Goal: Transaction & Acquisition: Purchase product/service

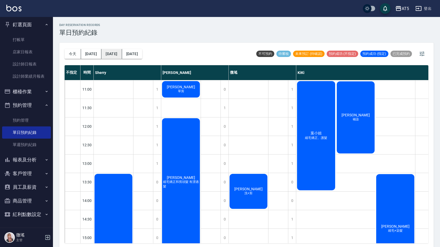
click at [102, 56] on button "後天" at bounding box center [112, 54] width 20 height 10
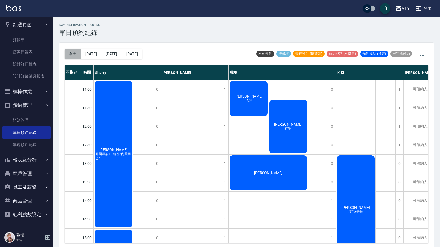
click at [76, 56] on button "今天" at bounding box center [73, 54] width 16 height 10
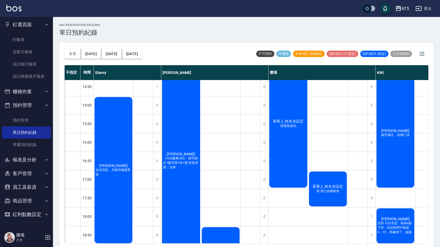
scroll to position [159, 0]
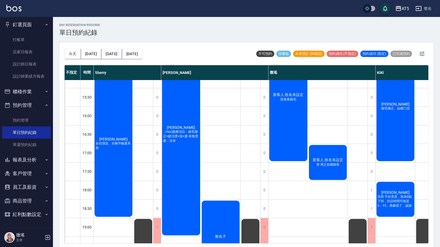
click at [327, 161] on span "新客人 姓名未設定" at bounding box center [328, 160] width 33 height 5
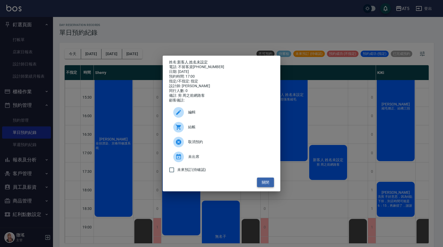
click at [263, 184] on button "關閉" at bounding box center [265, 183] width 17 height 10
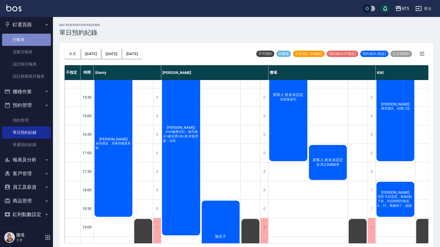
click at [31, 34] on link "打帳單" at bounding box center [26, 40] width 49 height 12
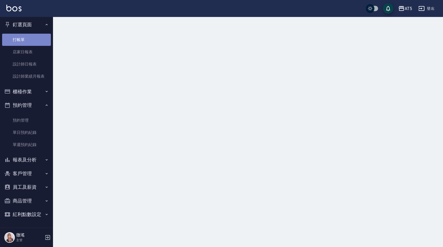
click at [31, 34] on link "打帳單" at bounding box center [26, 40] width 49 height 12
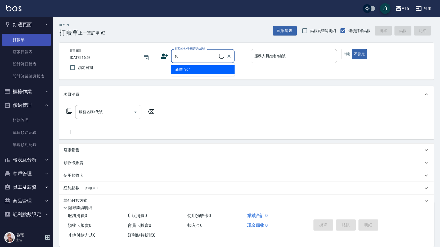
type input "s"
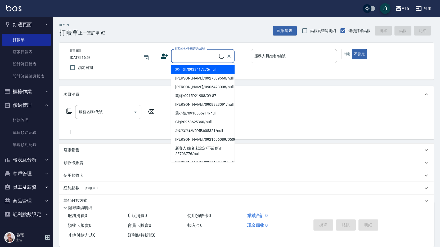
click at [193, 60] on input "顧客姓名/手機號碼/編號" at bounding box center [197, 55] width 46 height 9
click at [193, 60] on input "顧客姓名/手機號碼/編號" at bounding box center [199, 55] width 51 height 9
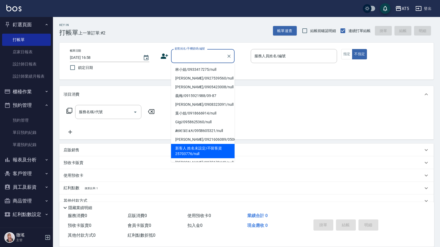
click at [206, 144] on li "新客人 姓名未設定/不留客資25703776/null" at bounding box center [203, 151] width 64 height 14
type input "新客人 姓名未設定/不留客資25703776/null"
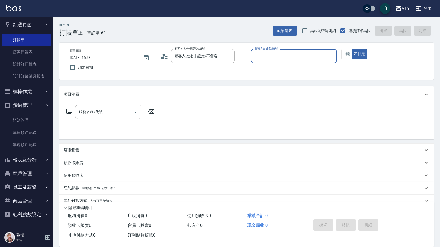
click at [271, 57] on input "服務人員姓名/編號" at bounding box center [294, 55] width 82 height 9
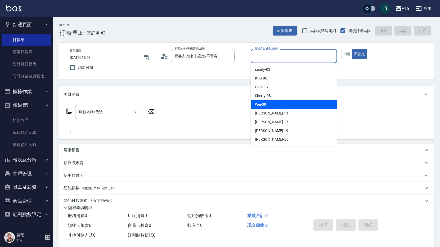
click at [265, 108] on div "Wei -09" at bounding box center [294, 104] width 86 height 9
type input "Wei-09"
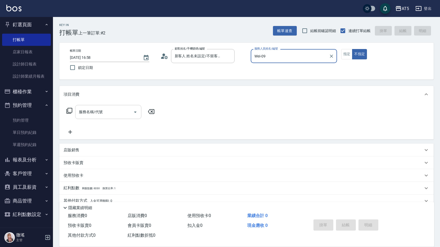
click at [117, 109] on input "服務名稱/代號" at bounding box center [105, 111] width 54 height 9
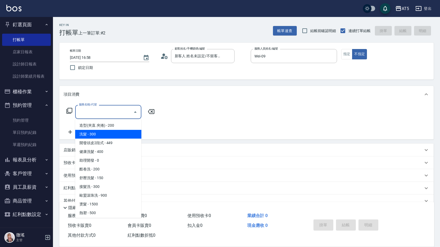
click at [105, 136] on span "洗髮 - 300" at bounding box center [108, 134] width 66 height 9
type input "洗髮(201)"
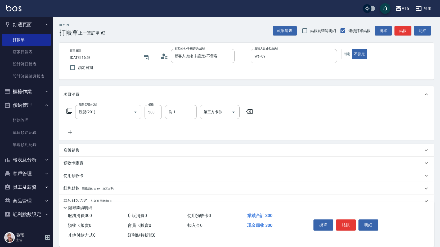
click at [69, 131] on icon at bounding box center [70, 132] width 13 height 6
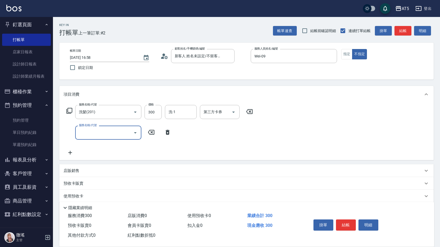
click at [92, 133] on input "服務名稱/代號" at bounding box center [105, 132] width 54 height 9
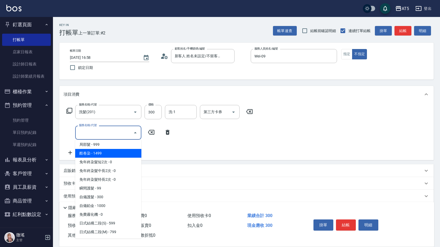
scroll to position [106, 0]
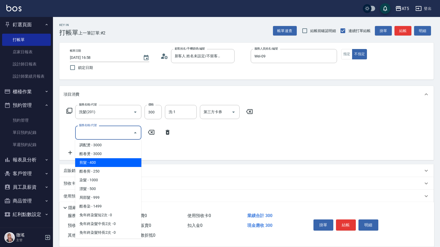
click at [101, 163] on span "剪髮 - 400" at bounding box center [108, 162] width 66 height 9
type input "70"
type input "剪髮(401)"
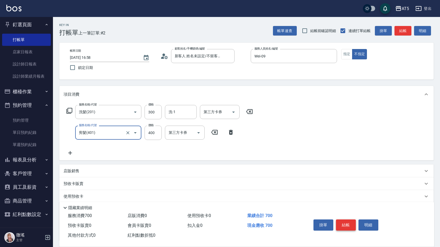
click at [343, 222] on button "結帳" at bounding box center [346, 224] width 20 height 11
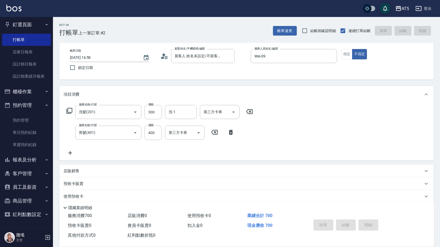
click at [344, 220] on div "掛單 結帳 明細" at bounding box center [346, 225] width 69 height 17
type input "0"
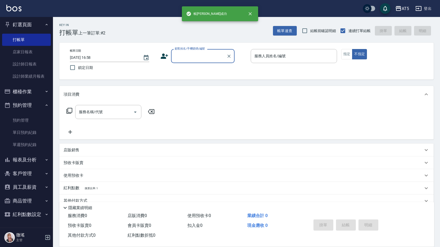
scroll to position [0, 0]
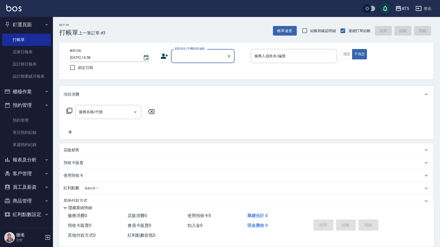
click at [191, 55] on input "顧客姓名/手機號碼/編號" at bounding box center [199, 55] width 51 height 9
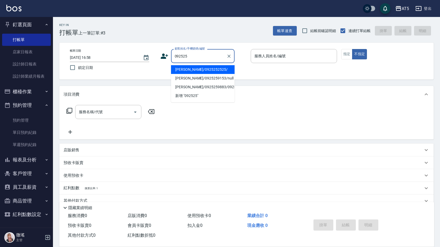
click at [192, 71] on li "陳明道/0925252525/" at bounding box center [203, 69] width 64 height 9
type input "陳明道/0925252525/"
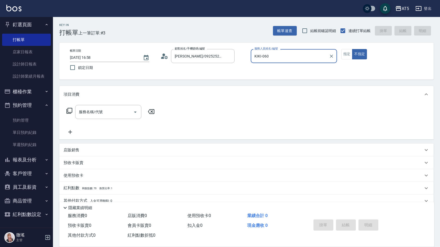
type input "KIKI-06"
click at [111, 109] on input "服務名稱/代號" at bounding box center [105, 111] width 54 height 9
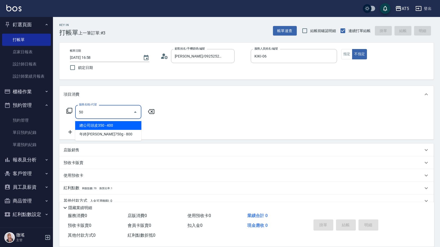
type input "501"
type input "100"
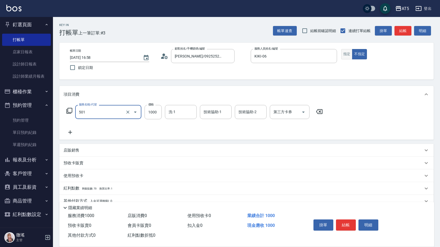
type input "染髮(501)"
click at [344, 50] on button "指定" at bounding box center [347, 54] width 11 height 10
click at [183, 114] on input "洗-1" at bounding box center [181, 111] width 27 height 9
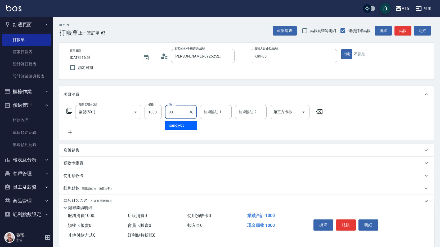
type input "sandy-03"
click at [403, 35] on button "結帳" at bounding box center [403, 31] width 17 height 10
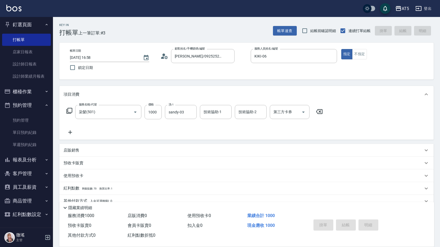
type input "2025/09/05 17:03"
type input "0"
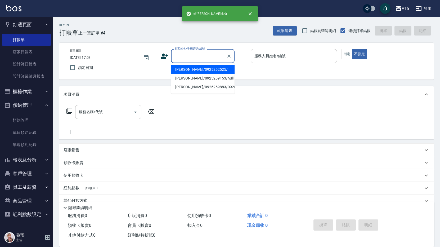
click at [200, 54] on input "顧客姓名/手機號碼/編號" at bounding box center [199, 55] width 51 height 9
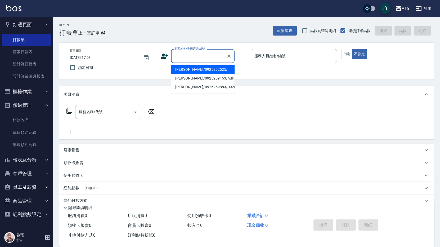
type input "0"
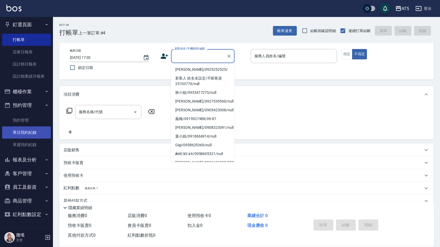
click at [20, 135] on link "單日預約紀錄" at bounding box center [26, 132] width 49 height 12
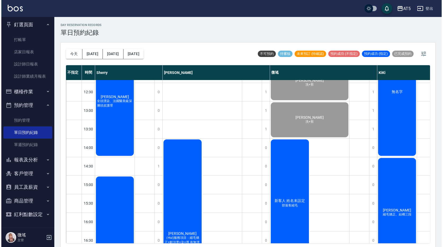
scroll to position [159, 0]
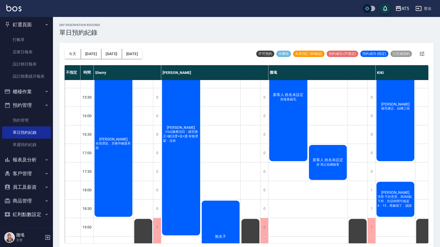
click at [400, 130] on div "劉憶芸 Maggie 縮毛矯正、結構三段" at bounding box center [395, 106] width 39 height 111
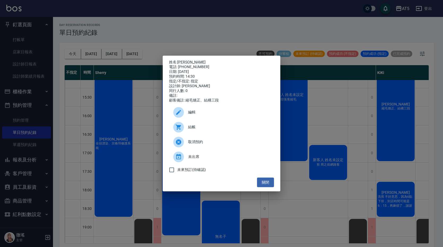
click at [189, 130] on span "結帳" at bounding box center [229, 127] width 82 height 6
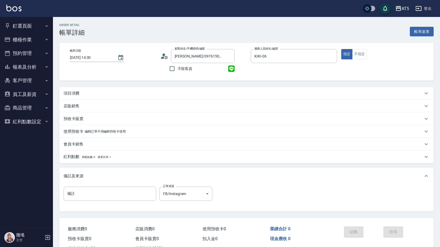
click at [95, 97] on div "項目消費" at bounding box center [246, 93] width 375 height 13
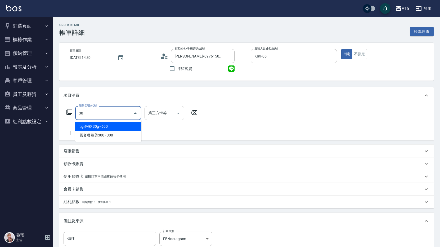
type input "301"
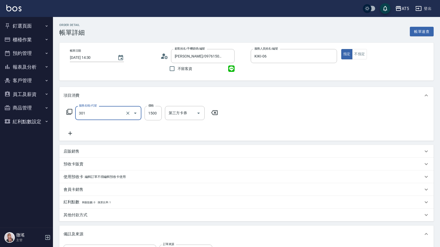
type input "150"
type input "燙髮(301)"
type input "0"
type input "18"
type input "10"
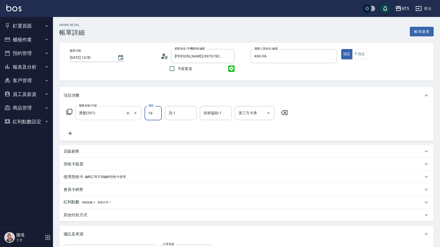
type input "188"
type input "180"
type input "1880"
click at [71, 133] on icon at bounding box center [70, 133] width 13 height 6
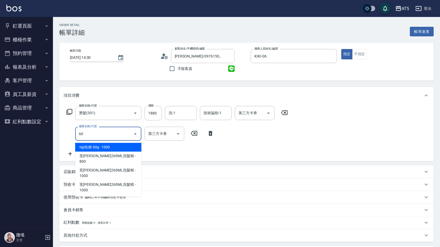
type input "601"
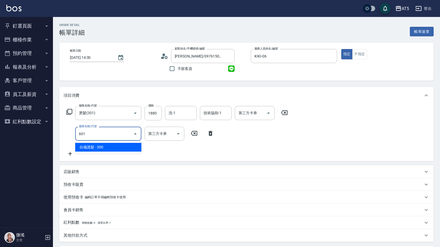
type input "210"
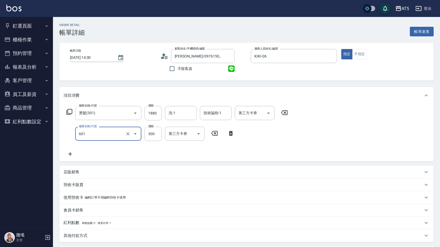
type input "自備護髮(601)"
type input "180"
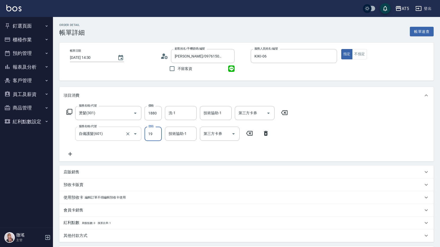
type input "190"
type input "200"
type input "1900"
type input "370"
type input "1900"
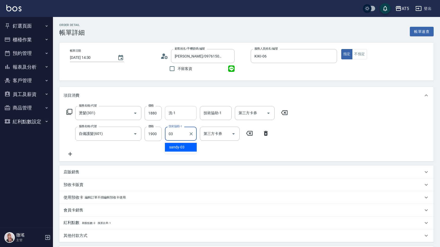
type input "sandy-03"
click at [167, 112] on div "洗-1" at bounding box center [181, 113] width 32 height 14
type input "sandy-03"
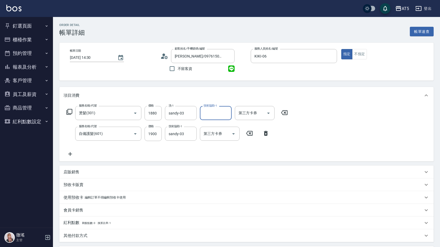
scroll to position [101, 0]
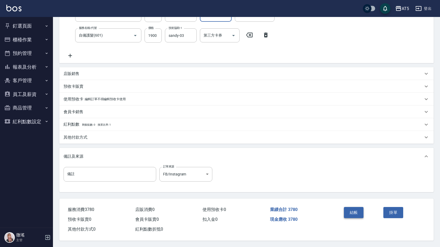
click at [355, 210] on button "結帳" at bounding box center [354, 212] width 20 height 11
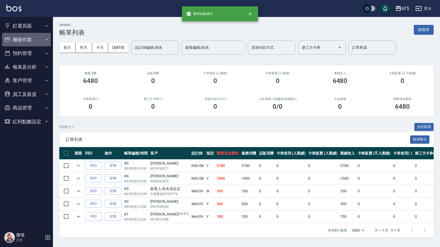
click at [24, 36] on button "櫃檯作業" at bounding box center [26, 40] width 49 height 14
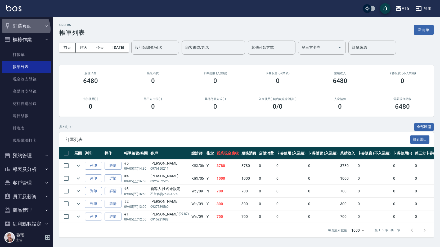
click at [25, 29] on button "釘選頁面" at bounding box center [26, 26] width 49 height 14
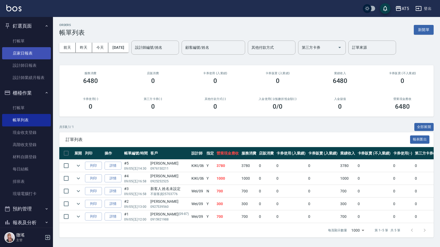
click at [25, 50] on link "店家日報表" at bounding box center [26, 53] width 49 height 12
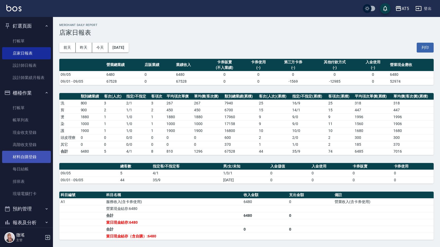
click at [25, 160] on link "材料自購登錄" at bounding box center [26, 157] width 49 height 12
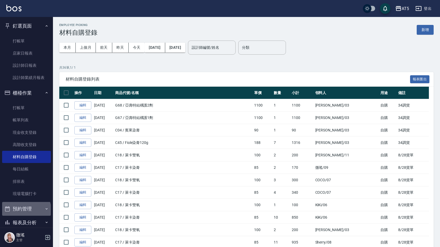
click at [26, 210] on button "預約管理" at bounding box center [26, 209] width 49 height 14
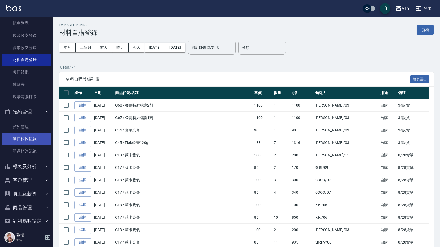
click at [24, 137] on link "單日預約紀錄" at bounding box center [26, 139] width 49 height 12
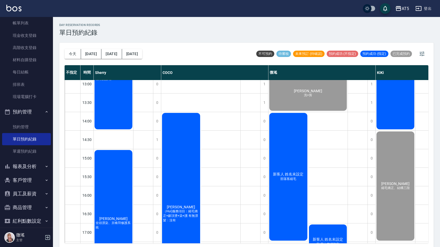
scroll to position [159, 0]
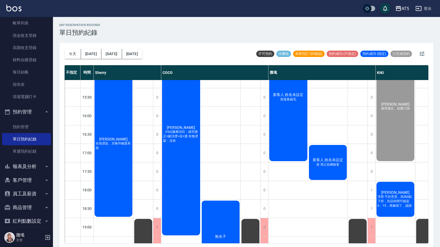
click at [314, 172] on div "新客人 姓名未設定 剪 周之前網路客" at bounding box center [329, 162] width 40 height 37
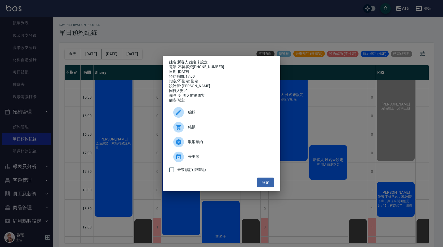
click at [205, 130] on span "結帳" at bounding box center [229, 127] width 82 height 6
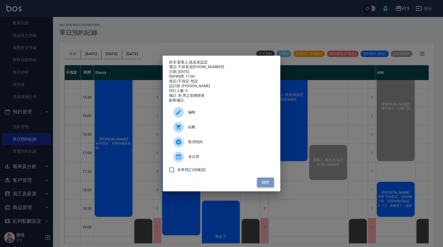
click at [259, 183] on button "關閉" at bounding box center [265, 183] width 17 height 10
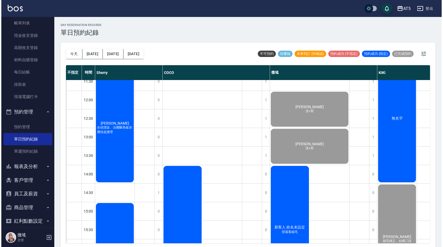
scroll to position [0, 0]
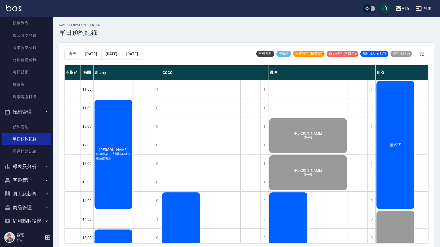
click at [108, 159] on span "全頭漂染、法國醫美級深層頭皮護理" at bounding box center [114, 156] width 38 height 9
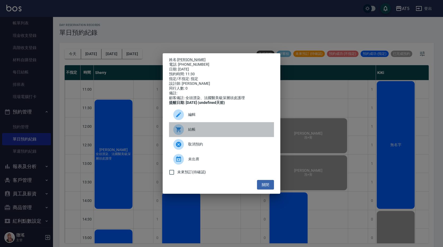
click at [205, 132] on span "結帳" at bounding box center [229, 130] width 82 height 6
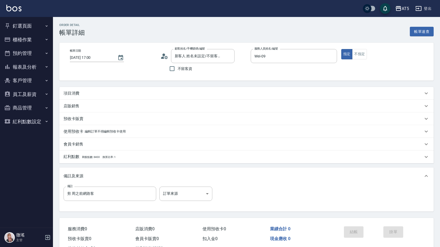
click at [80, 91] on div "項目消費" at bounding box center [244, 94] width 360 height 6
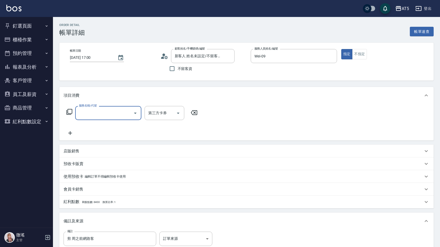
scroll to position [0, 0]
click at [94, 111] on input "服務名稱/代號" at bounding box center [105, 112] width 54 height 9
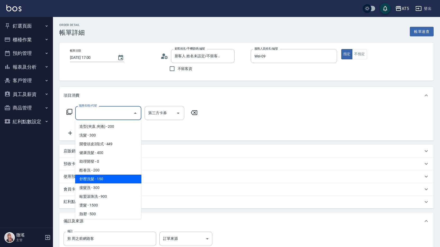
scroll to position [106, 0]
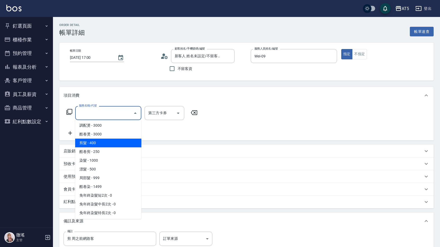
click at [95, 147] on span "剪髮 - 400" at bounding box center [108, 143] width 66 height 9
type input "剪髮(401)"
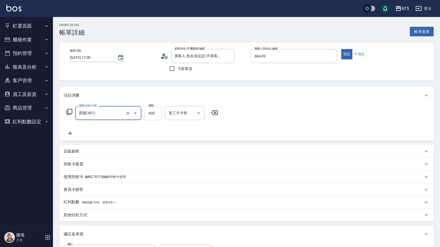
click at [150, 111] on input "400" at bounding box center [153, 113] width 17 height 14
type input "0"
type input "50"
type input "500"
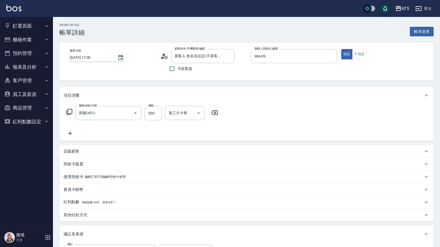
click at [291, 111] on div "服務名稱/代號 剪髮(401) 服務名稱/代號 價格 500 價格 第三方卡券 第三方卡券" at bounding box center [246, 122] width 375 height 37
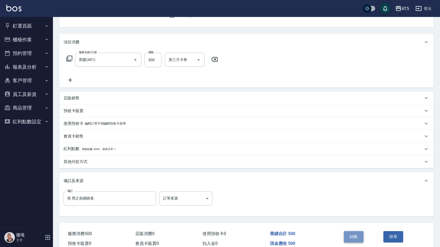
drag, startPoint x: 353, startPoint y: 235, endPoint x: 353, endPoint y: 232, distance: 3.2
click at [353, 234] on button "結帳" at bounding box center [354, 236] width 20 height 11
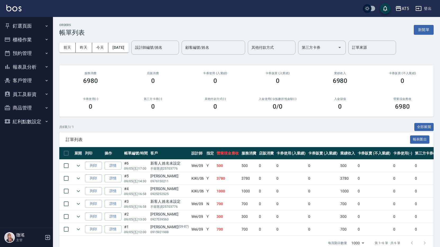
click at [26, 24] on button "釘選頁面" at bounding box center [26, 26] width 49 height 14
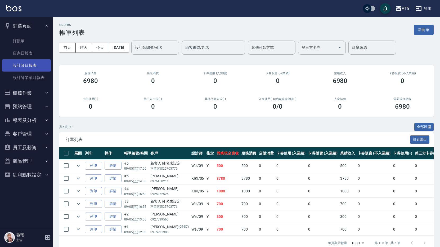
click at [28, 65] on link "設計師日報表" at bounding box center [26, 65] width 49 height 12
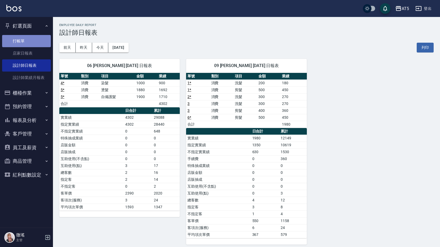
click at [25, 42] on link "打帳單" at bounding box center [26, 41] width 49 height 12
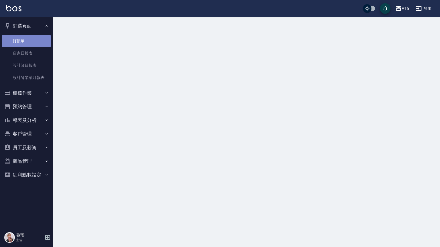
click at [25, 42] on link "打帳單" at bounding box center [26, 41] width 49 height 12
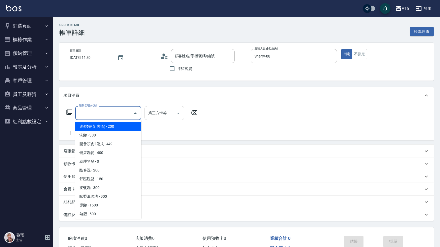
type input "游愛如/0905624757/null"
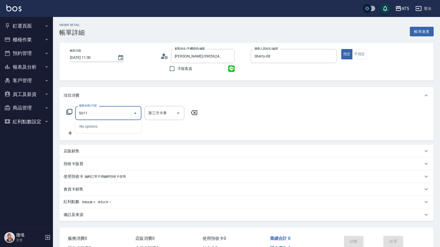
type input "501"
type input "100"
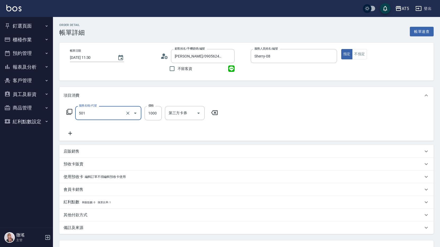
type input "染髮(501)"
type input "2"
type input "0"
type input "24"
type input "20"
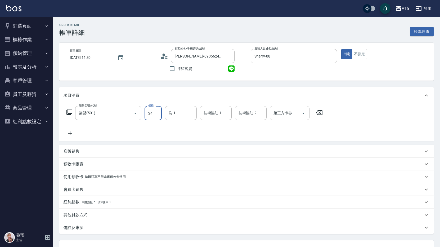
type input "248"
type input "240"
type input "2480"
type input "0"
type input "葵葵-11"
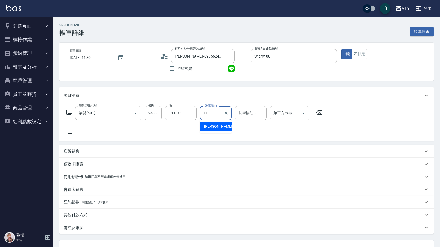
type input "葵葵-11"
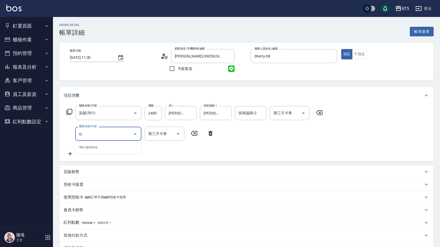
type input "z"
type input "敷膜"
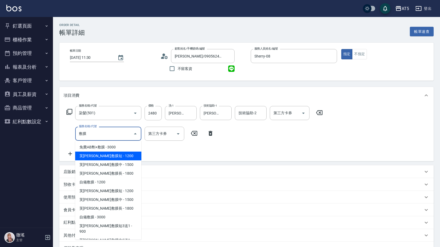
click at [118, 154] on span "芙[PERSON_NAME]敷膜短 - 1200" at bounding box center [108, 156] width 66 height 9
type input "360"
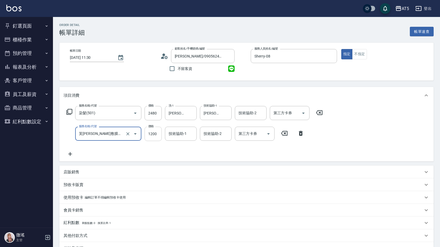
type input "芙米勒敷膜短(918)"
click at [148, 138] on input "1200" at bounding box center [153, 134] width 17 height 14
type input "1"
type input "240"
type input "150"
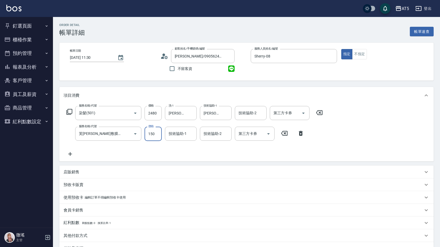
type input "260"
type input "1500"
type input "390"
type input "1500"
type input "sandy-03"
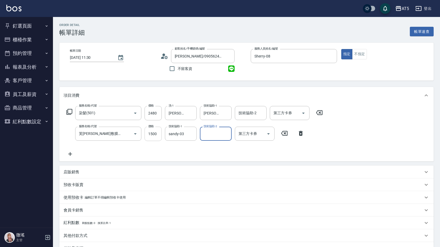
scroll to position [65, 0]
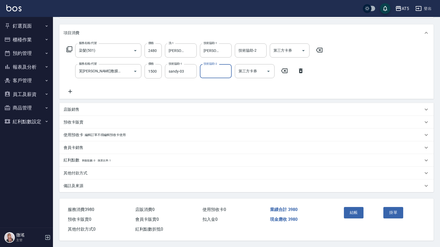
click at [100, 170] on div "其他付款方式" at bounding box center [244, 173] width 360 height 6
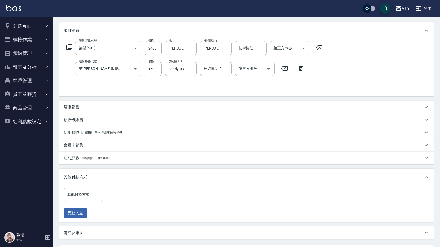
click at [88, 190] on div "其他付款方式" at bounding box center [84, 195] width 40 height 14
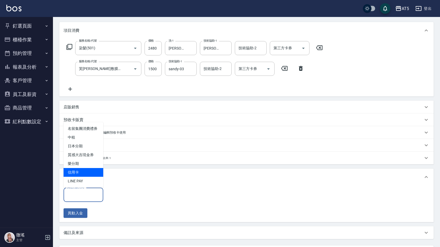
click at [89, 171] on span "信用卡" at bounding box center [84, 172] width 40 height 9
type input "信用卡"
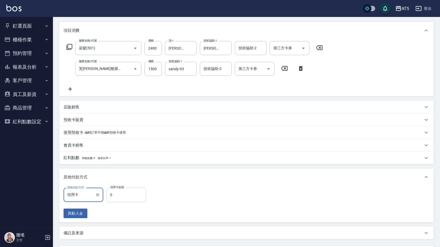
click at [119, 193] on input "0" at bounding box center [127, 195] width 40 height 14
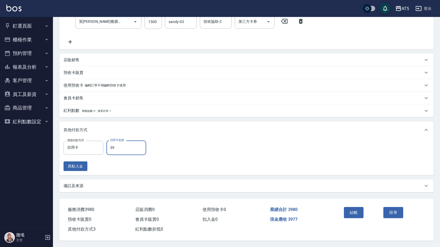
type input "398"
type input "350"
type input "3980"
type input "0"
type input "3980"
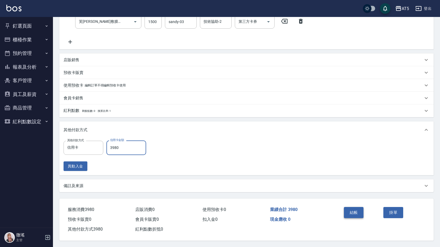
click at [347, 212] on button "結帳" at bounding box center [354, 212] width 20 height 11
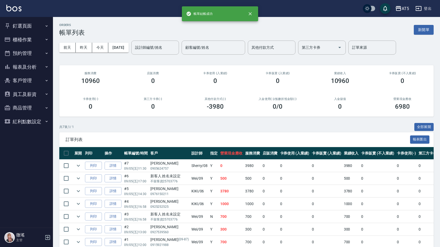
scroll to position [26, 0]
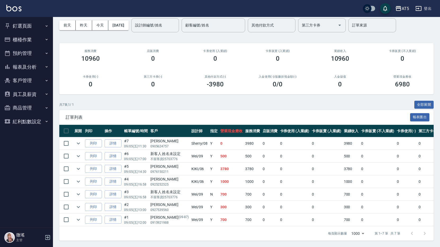
click at [32, 53] on button "預約管理" at bounding box center [26, 53] width 49 height 14
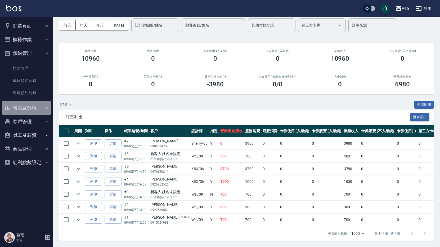
click at [37, 110] on button "報表及分析" at bounding box center [26, 108] width 49 height 14
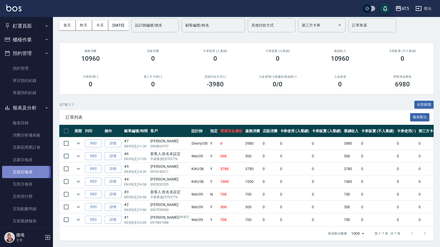
drag, startPoint x: 37, startPoint y: 110, endPoint x: 18, endPoint y: 172, distance: 64.7
click at [18, 172] on link "互助日報表" at bounding box center [26, 172] width 49 height 12
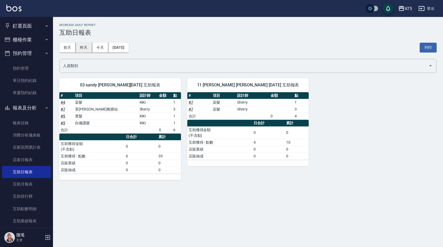
click at [80, 51] on button "昨天" at bounding box center [84, 48] width 16 height 10
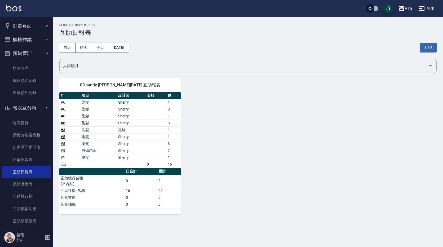
click at [25, 53] on button "預約管理" at bounding box center [26, 53] width 49 height 14
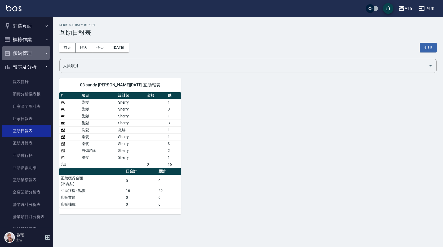
click at [25, 53] on button "預約管理" at bounding box center [26, 53] width 49 height 14
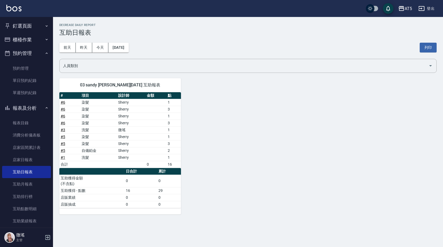
click at [30, 37] on button "櫃檯作業" at bounding box center [26, 40] width 49 height 14
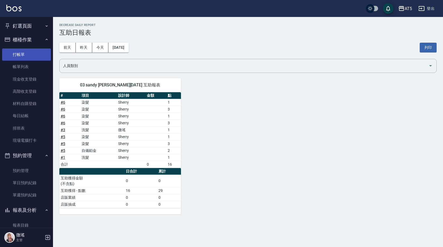
click at [24, 50] on link "打帳單" at bounding box center [26, 55] width 49 height 12
